Goal: Check status

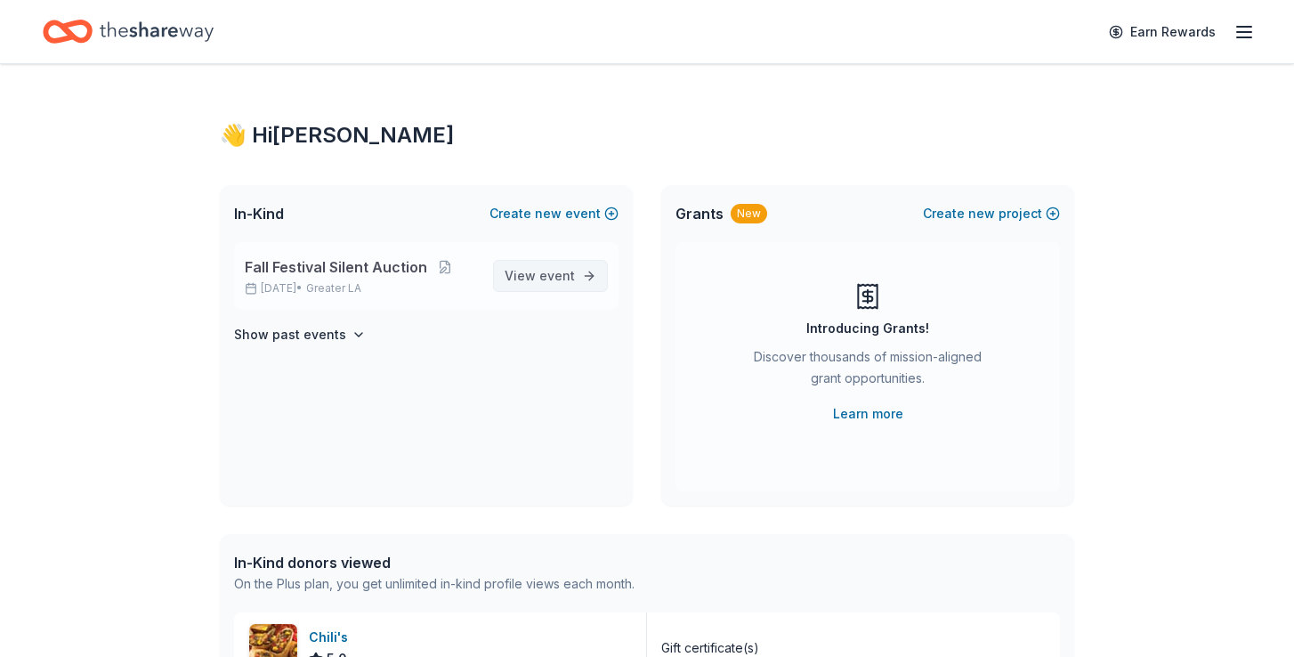
click at [519, 269] on span "View event" at bounding box center [540, 275] width 70 height 21
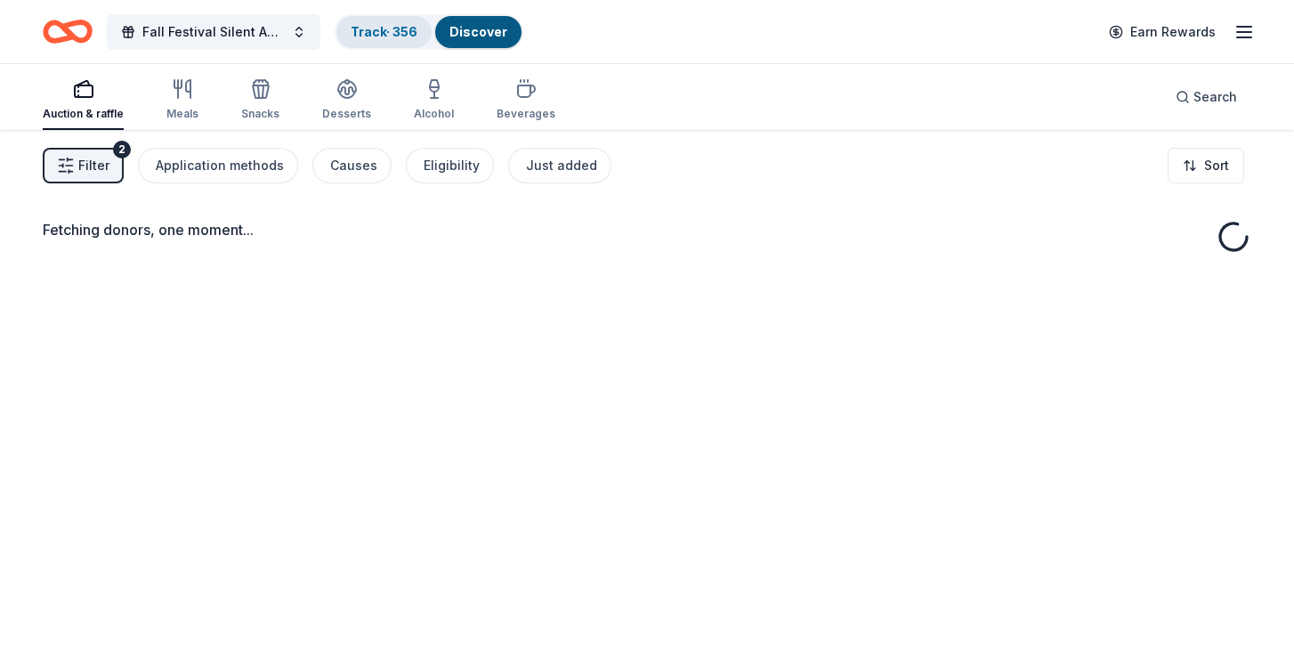
click at [392, 36] on link "Track · 356" at bounding box center [384, 31] width 67 height 15
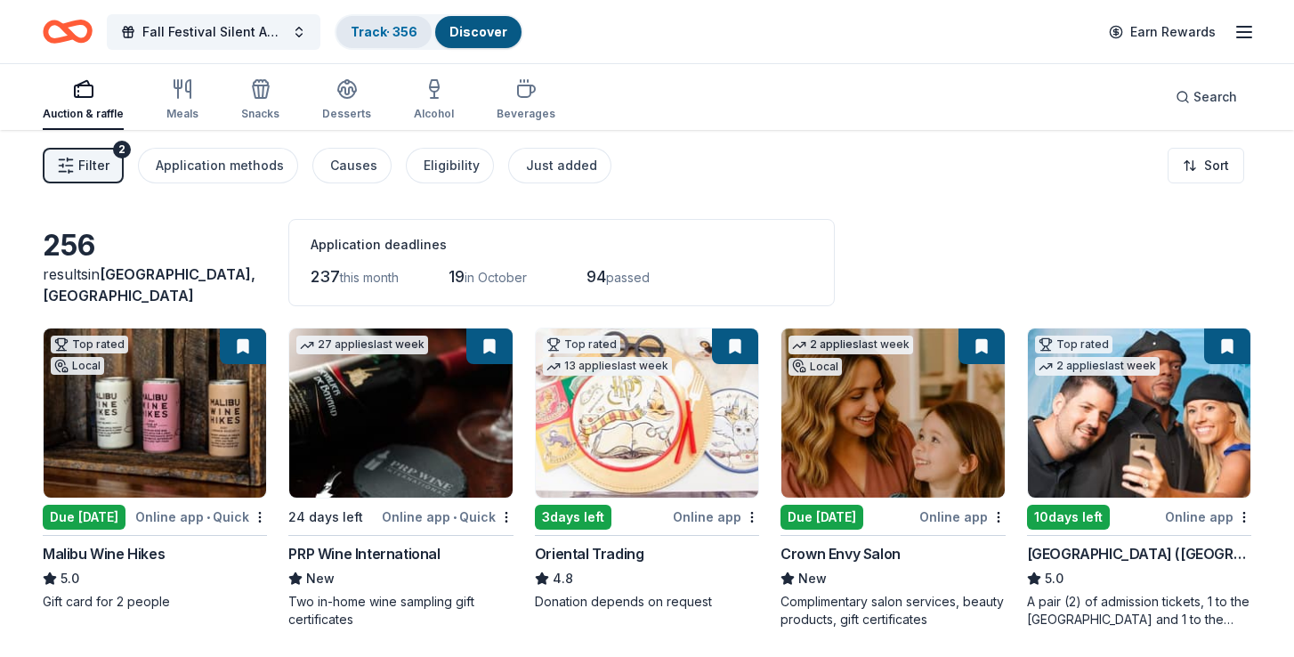
click at [392, 36] on link "Track · 356" at bounding box center [384, 31] width 67 height 15
click at [385, 40] on div "Track · 356" at bounding box center [383, 32] width 95 height 32
click at [384, 40] on div "Track · 356" at bounding box center [383, 32] width 95 height 32
